Goal: Information Seeking & Learning: Learn about a topic

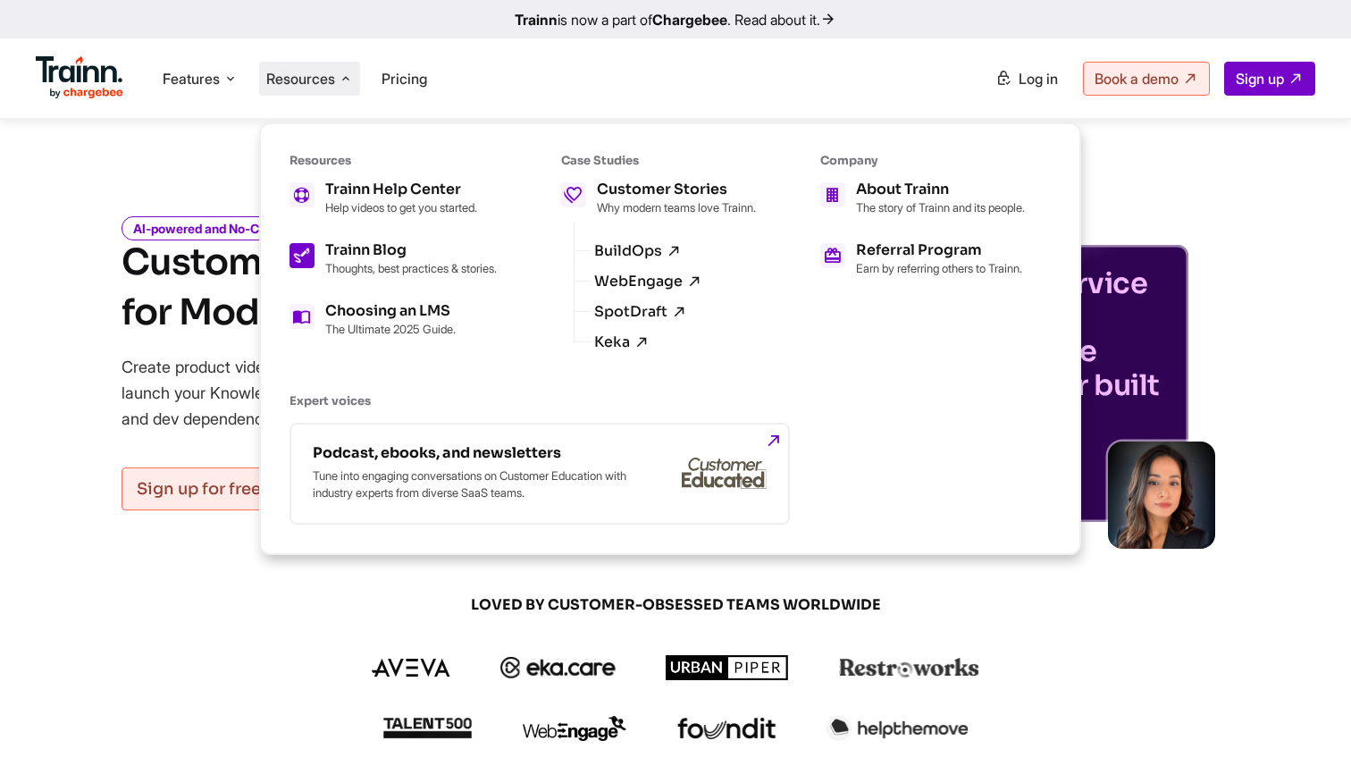
click at [390, 243] on h5 "Trainn Blog" at bounding box center [411, 250] width 172 height 14
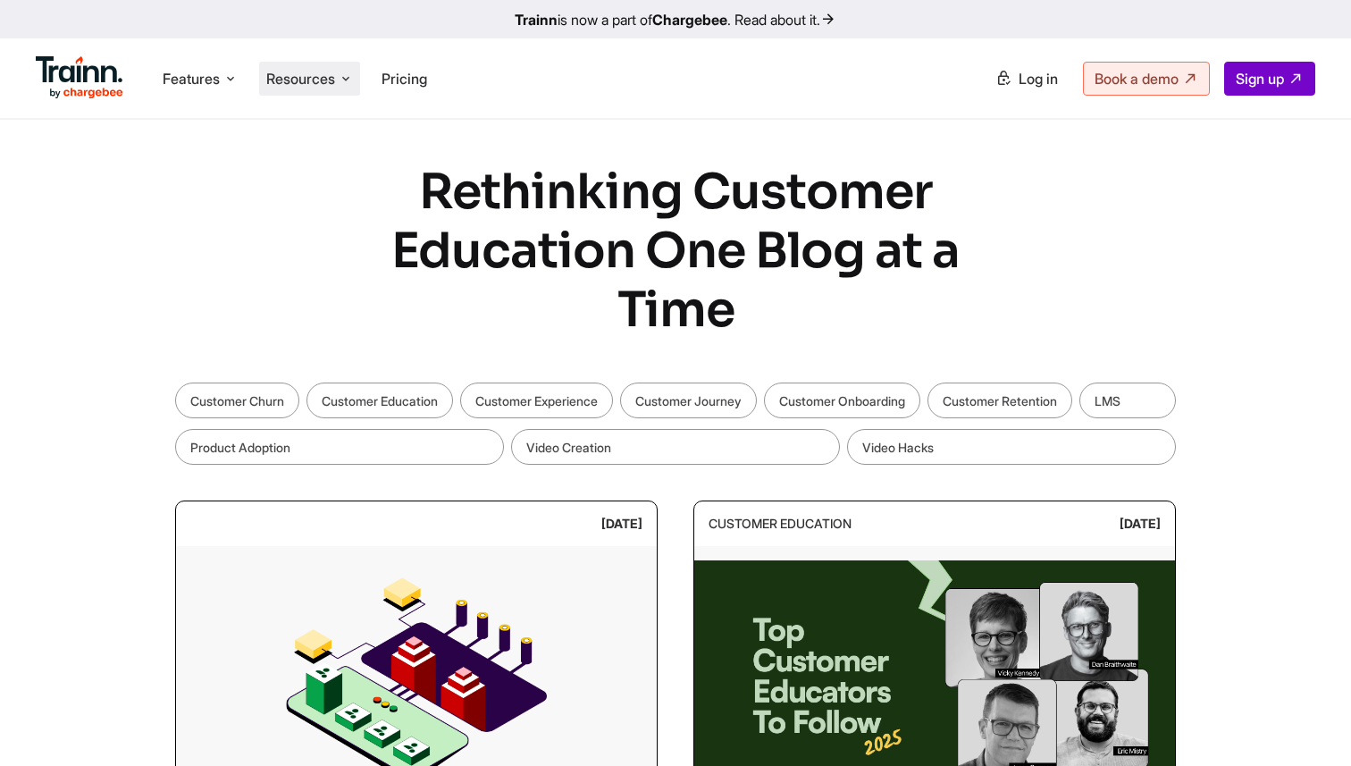
click at [310, 67] on li "Resources Resources Trainn Help Center Help videos to get you started. Trainn B…" at bounding box center [309, 79] width 101 height 34
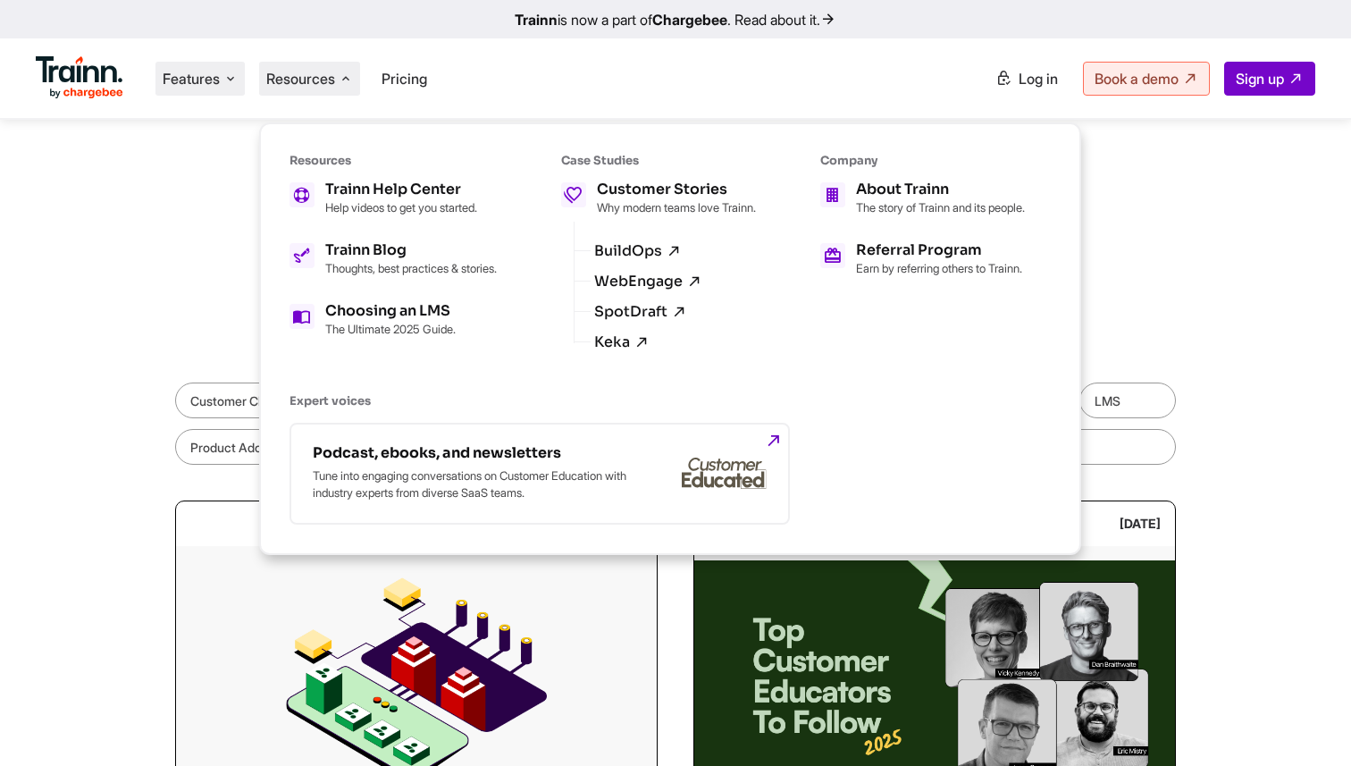
click at [190, 73] on span "Features" at bounding box center [191, 79] width 57 height 20
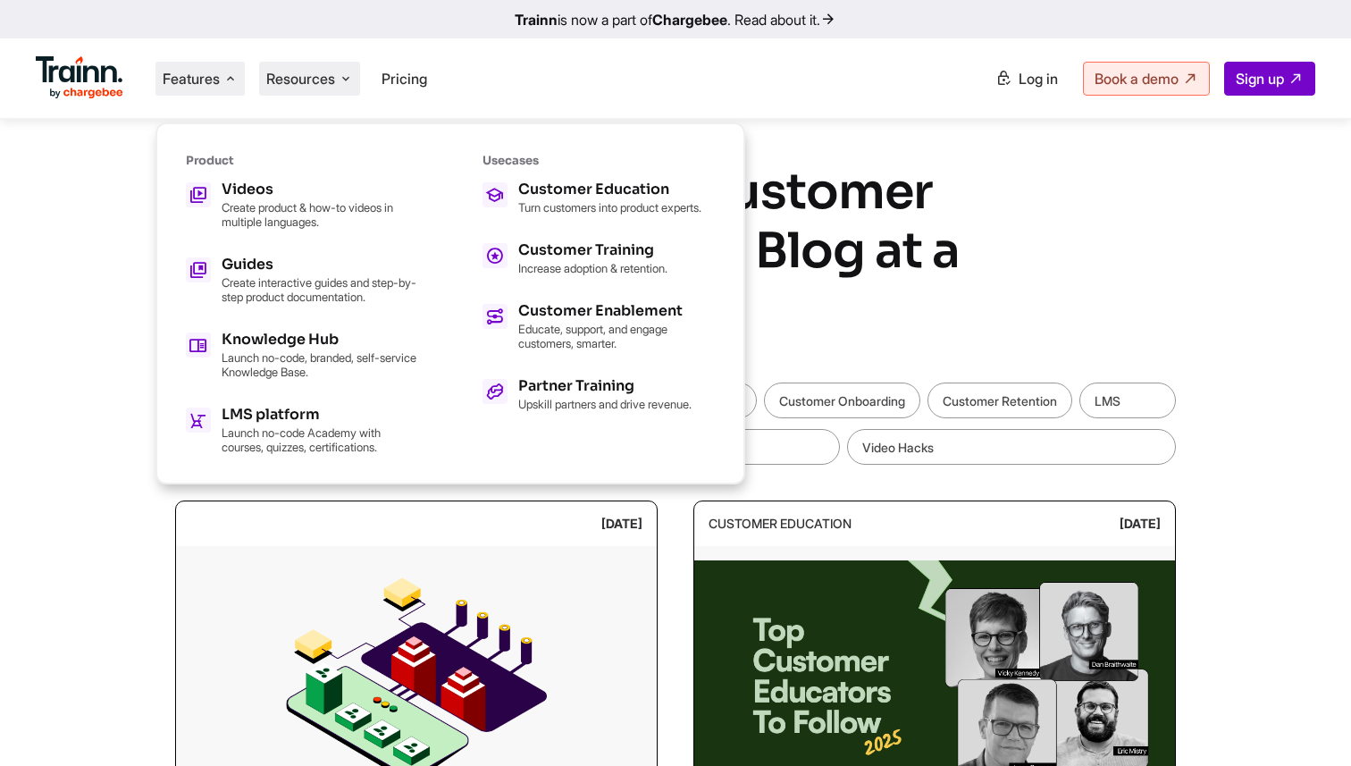
click at [346, 73] on icon at bounding box center [346, 79] width 14 height 18
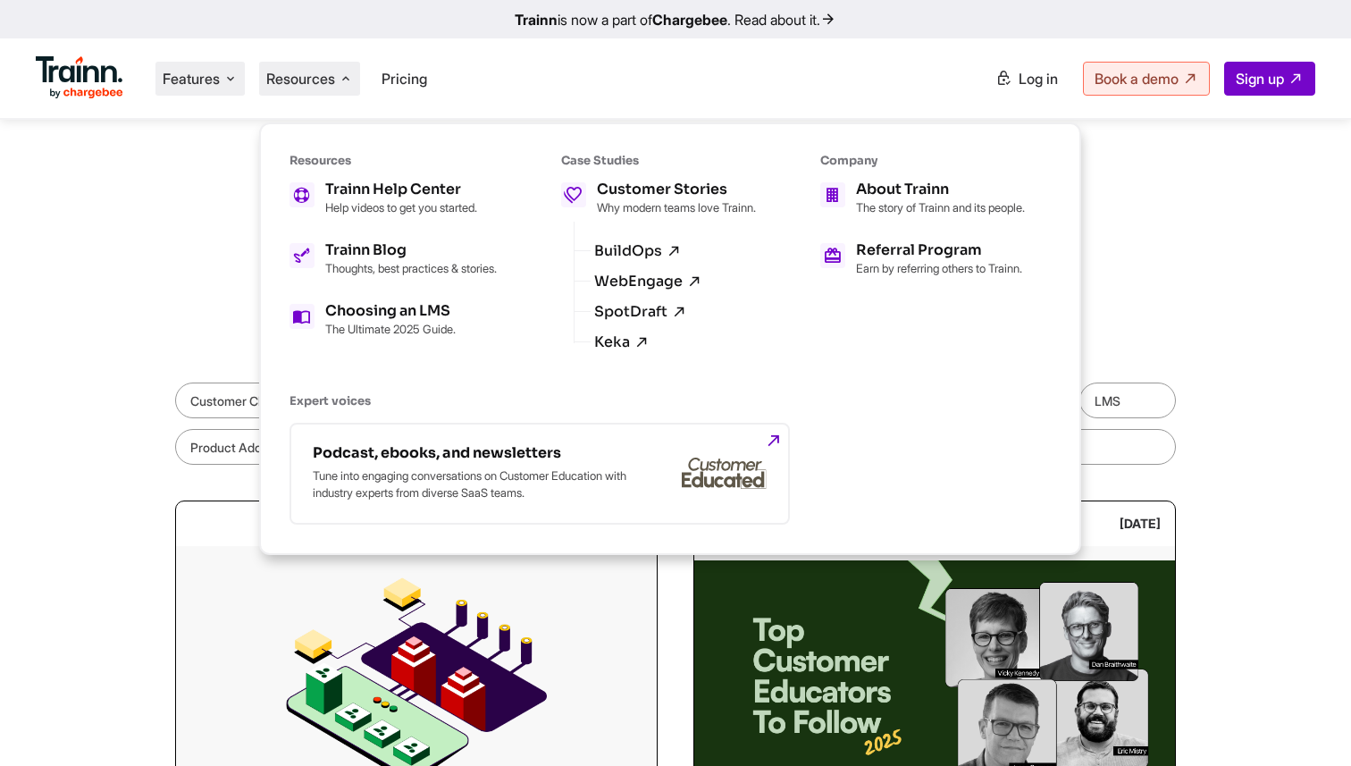
click at [218, 77] on span "Features" at bounding box center [191, 79] width 57 height 20
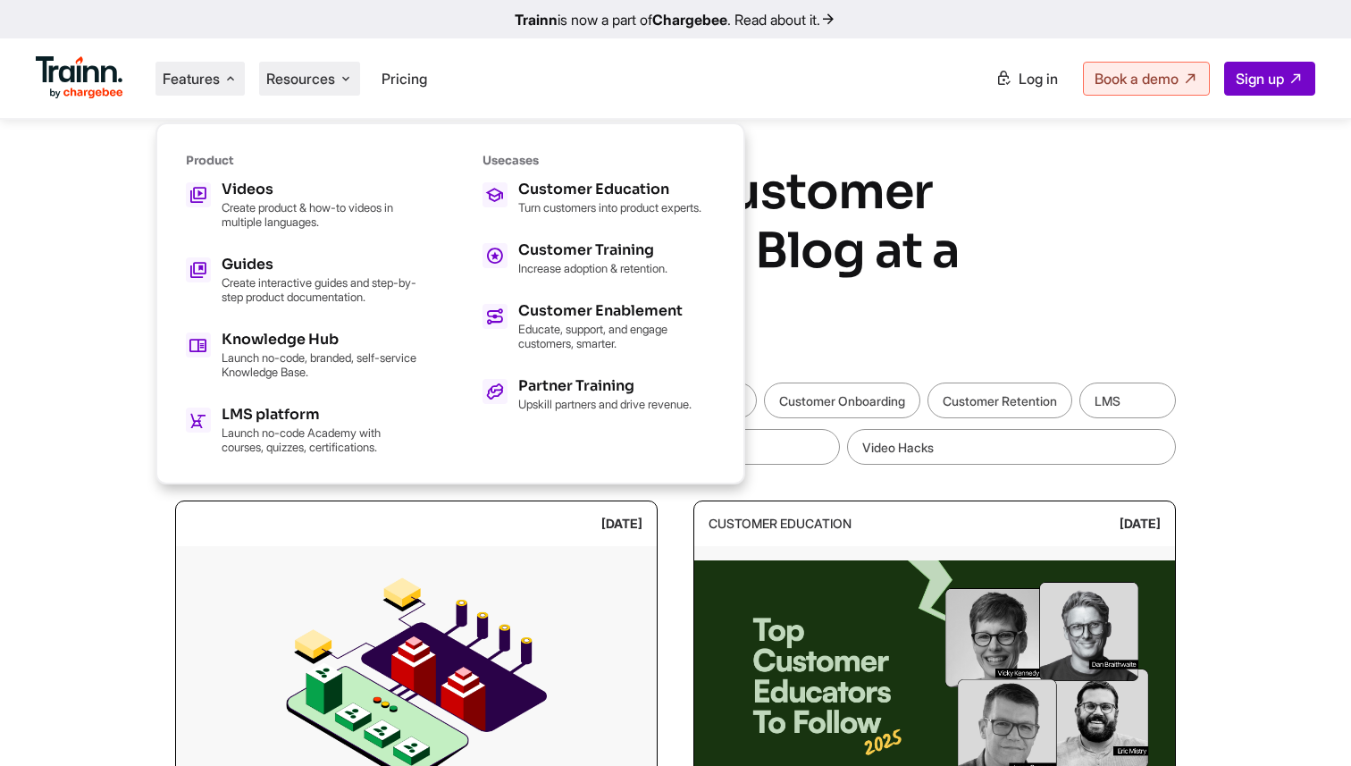
click at [280, 70] on span "Resources" at bounding box center [300, 79] width 69 height 20
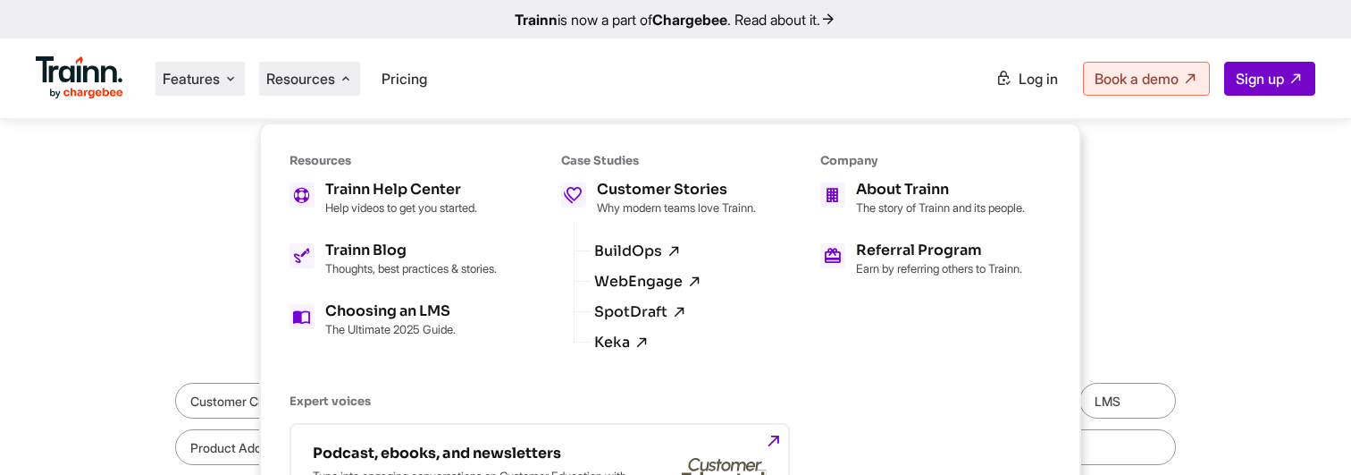
click at [219, 81] on span "Features" at bounding box center [191, 79] width 57 height 20
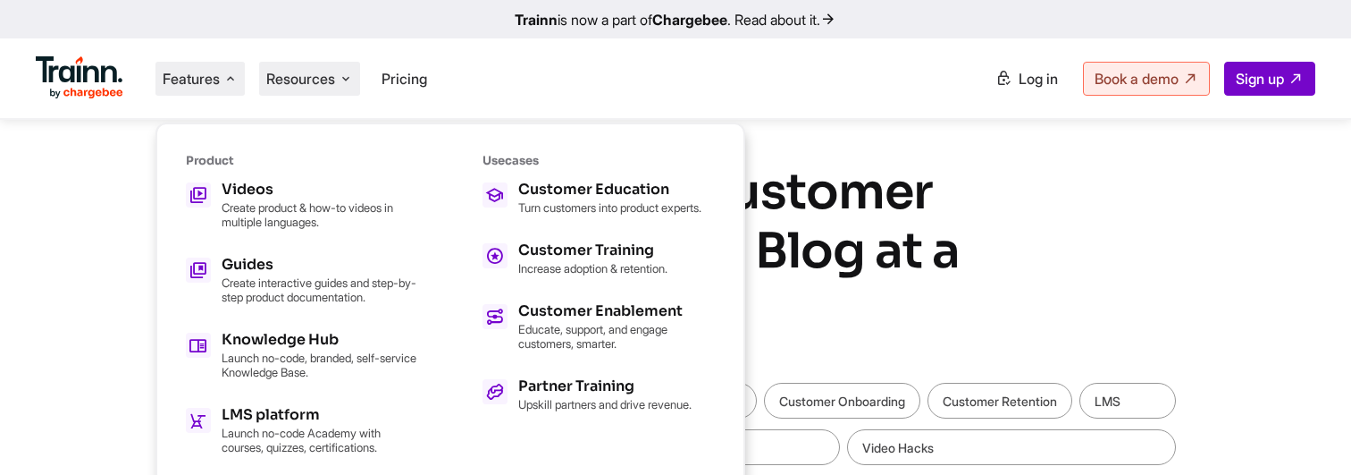
click at [332, 80] on span "Resources" at bounding box center [300, 79] width 69 height 20
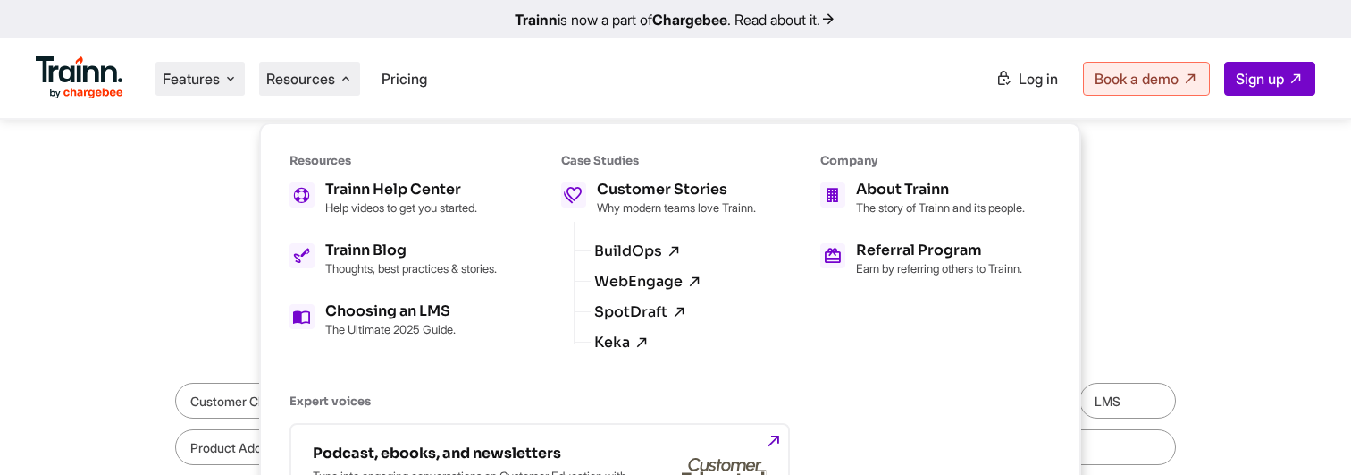
click at [222, 84] on li "Features Product Videos Create product & how-to videos in multiple languages. G…" at bounding box center [199, 79] width 89 height 34
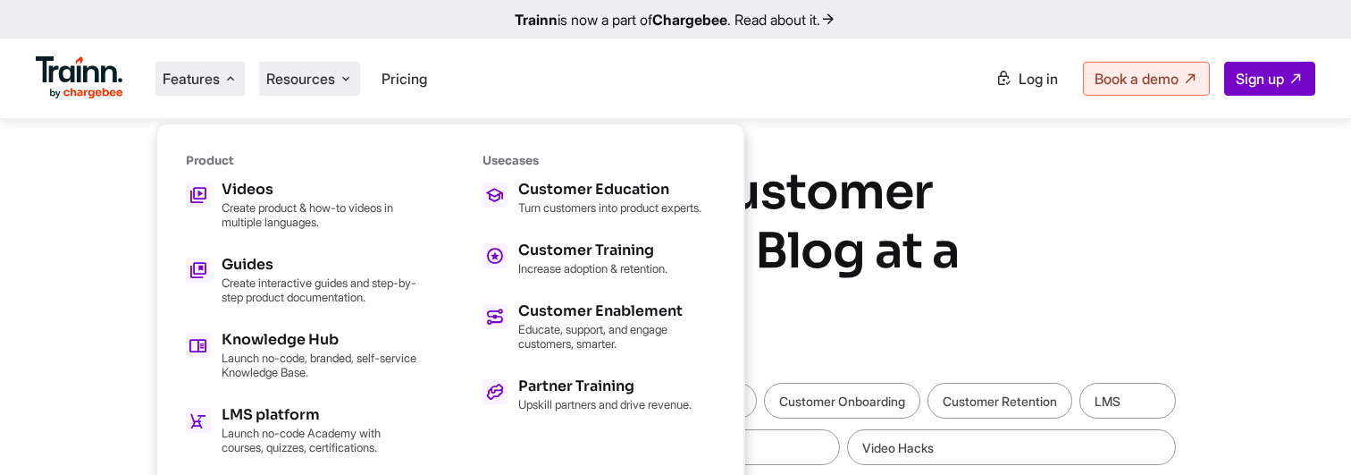
click at [303, 80] on span "Resources" at bounding box center [300, 79] width 69 height 20
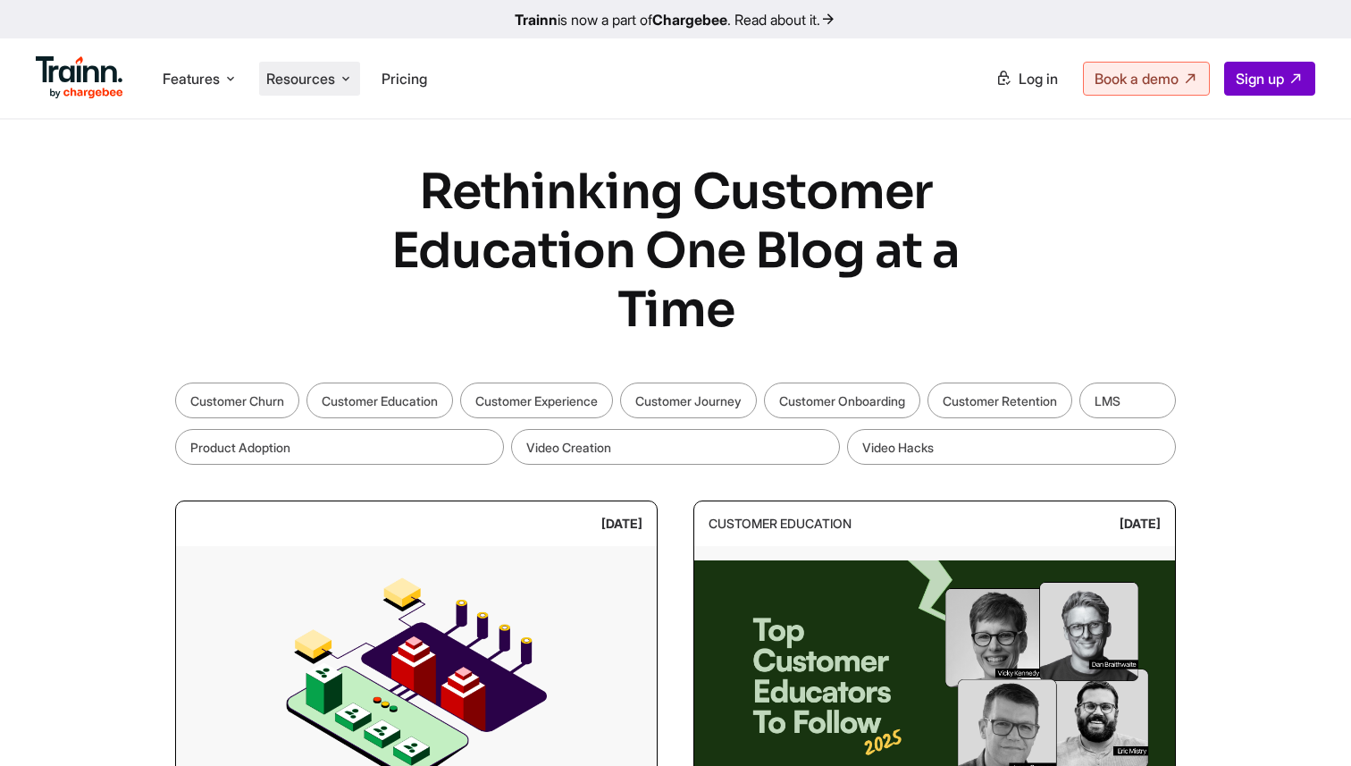
click at [313, 86] on span "Resources" at bounding box center [300, 79] width 69 height 20
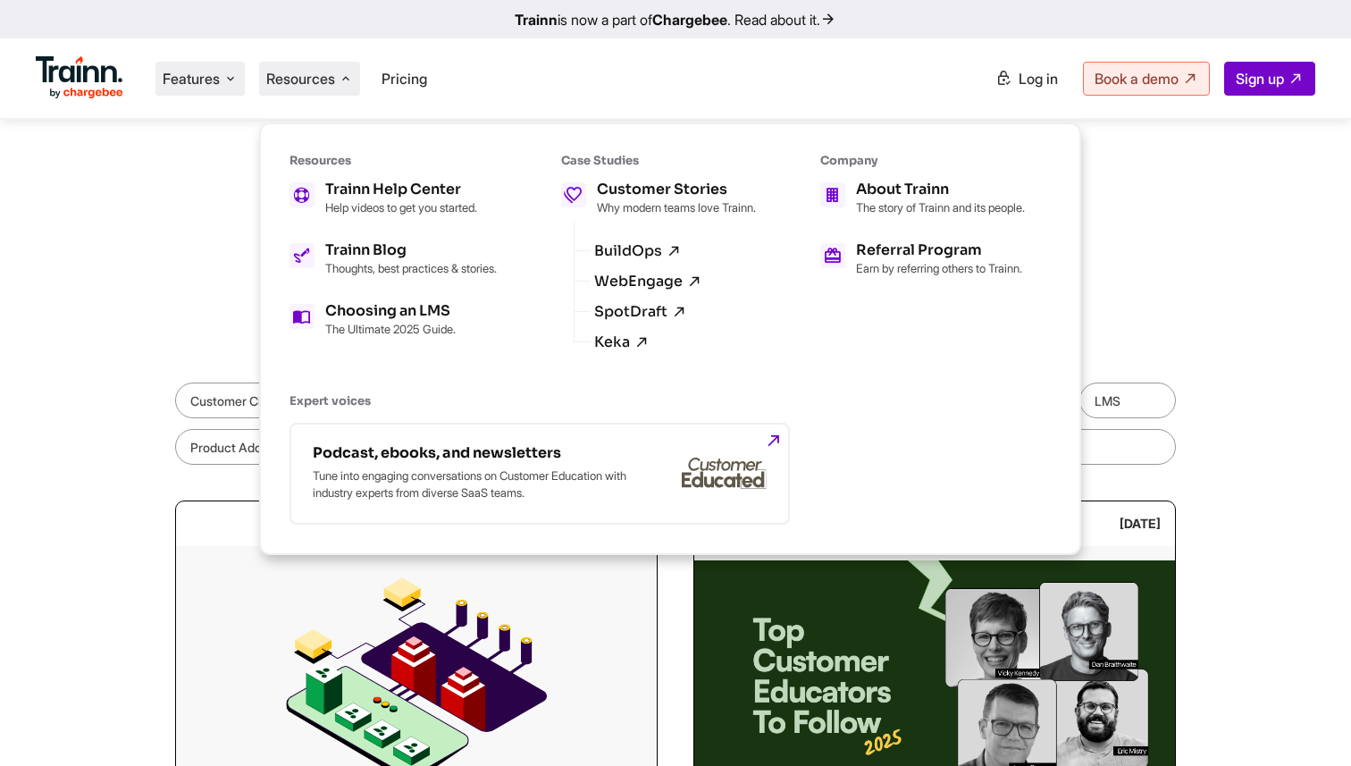
click at [226, 78] on icon at bounding box center [230, 79] width 14 height 18
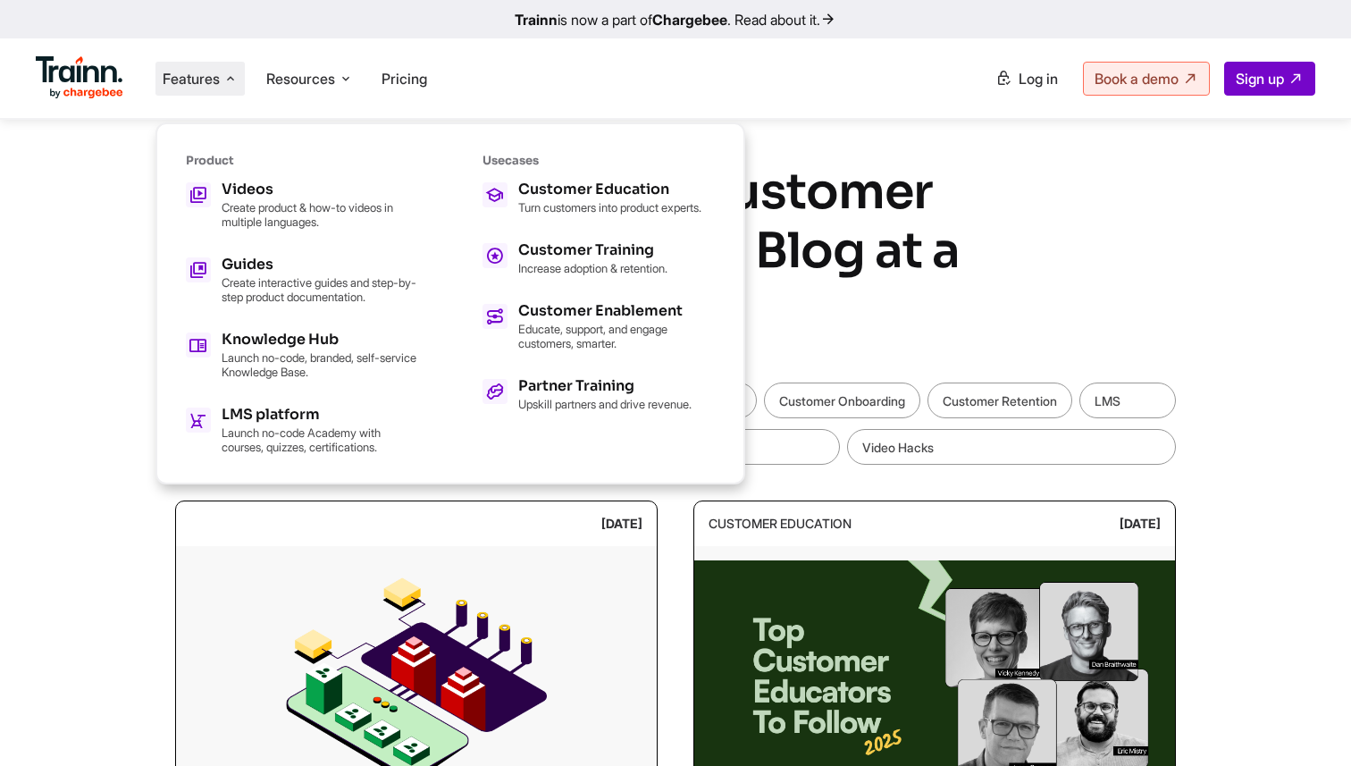
click at [799, 180] on h1 "Rethinking Customer Education One Blog at a Time" at bounding box center [675, 251] width 670 height 177
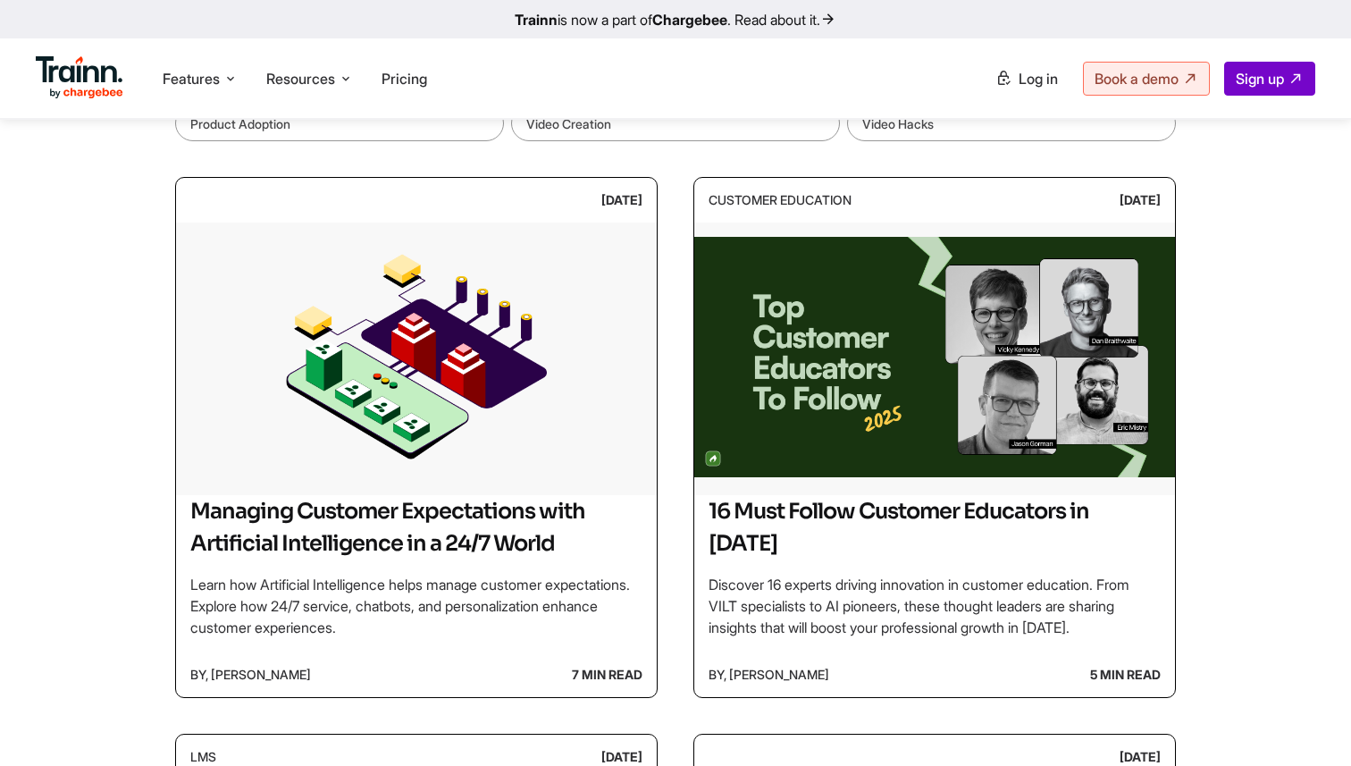
scroll to position [245, 0]
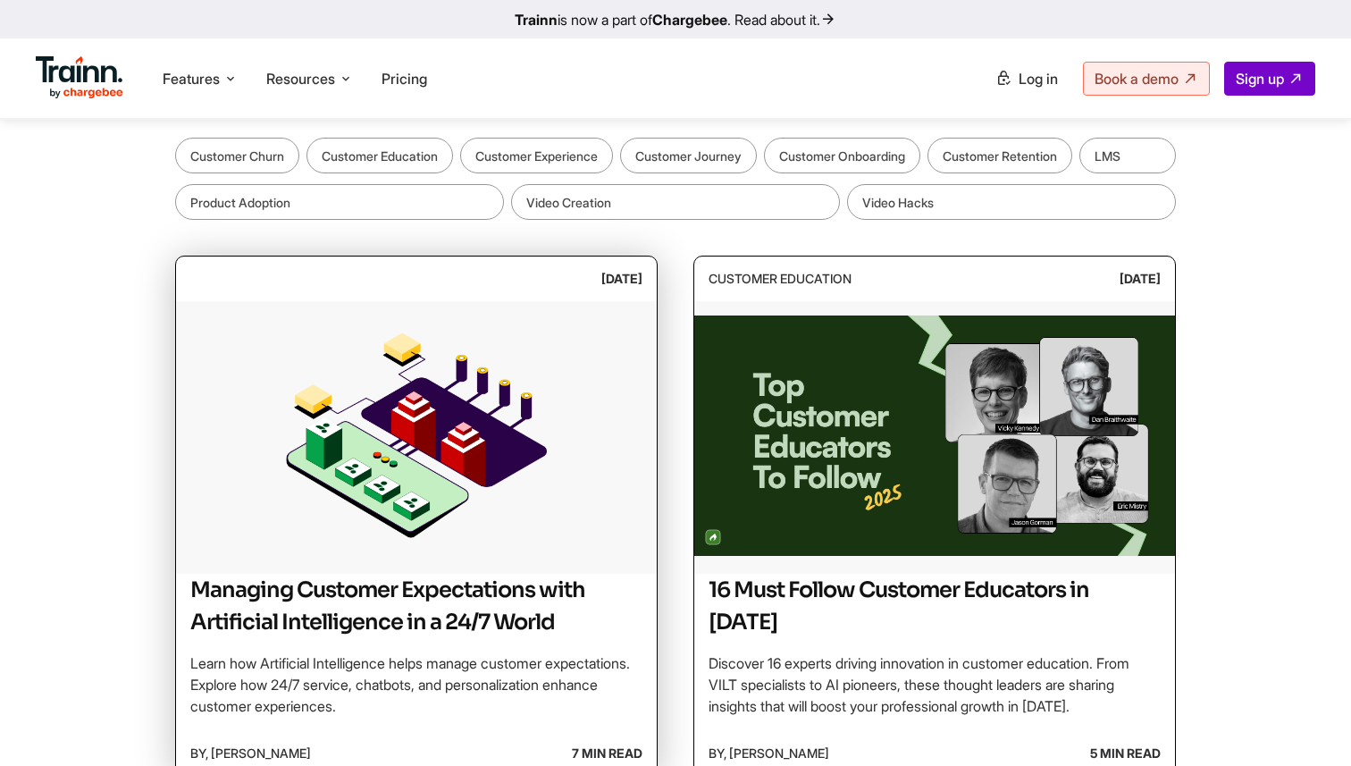
click at [469, 612] on h2 "Managing Customer Expectations with Artificial Intelligence in a 24/7 World" at bounding box center [416, 606] width 452 height 64
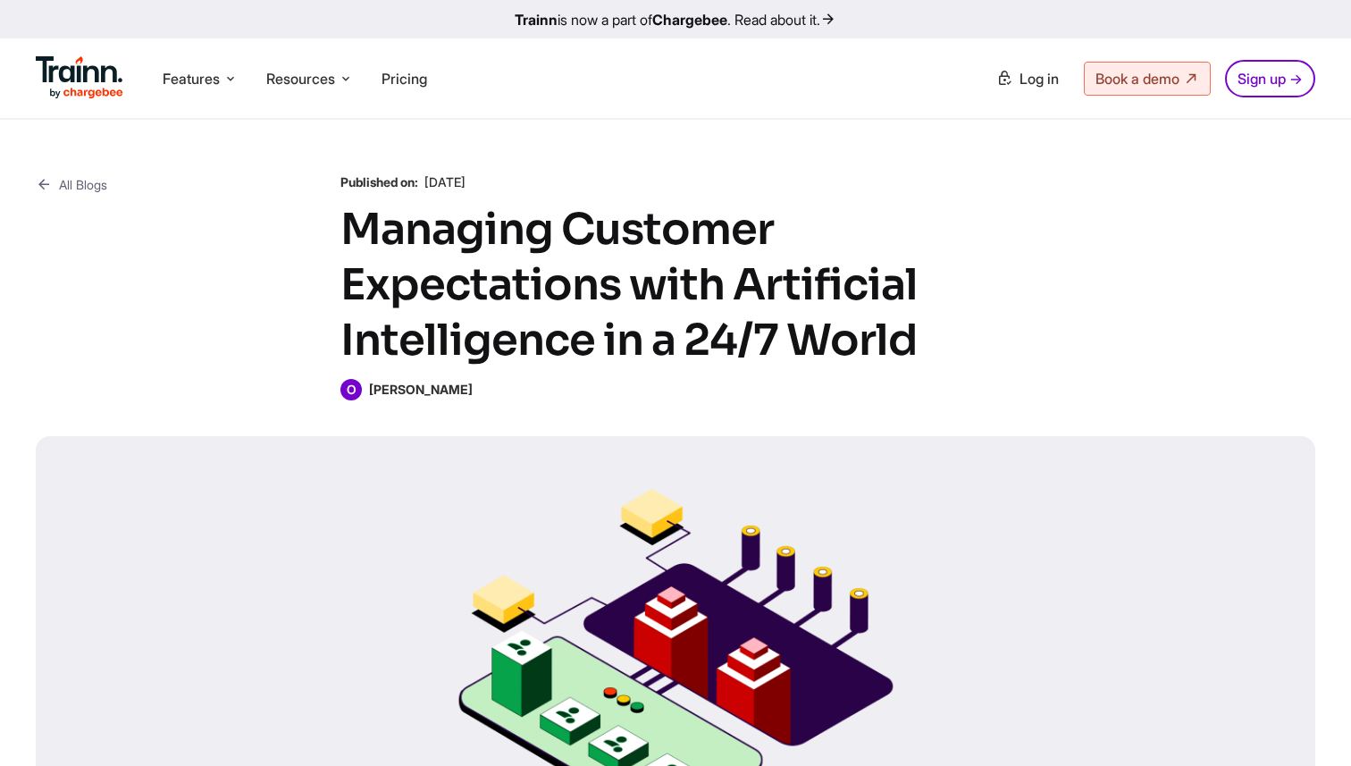
click at [433, 393] on b "[PERSON_NAME]" at bounding box center [421, 389] width 104 height 15
click at [509, 336] on h1 "Managing Customer Expectations with Artificial Intelligence in a 24/7 World" at bounding box center [675, 285] width 670 height 166
